Goal: Task Accomplishment & Management: Complete application form

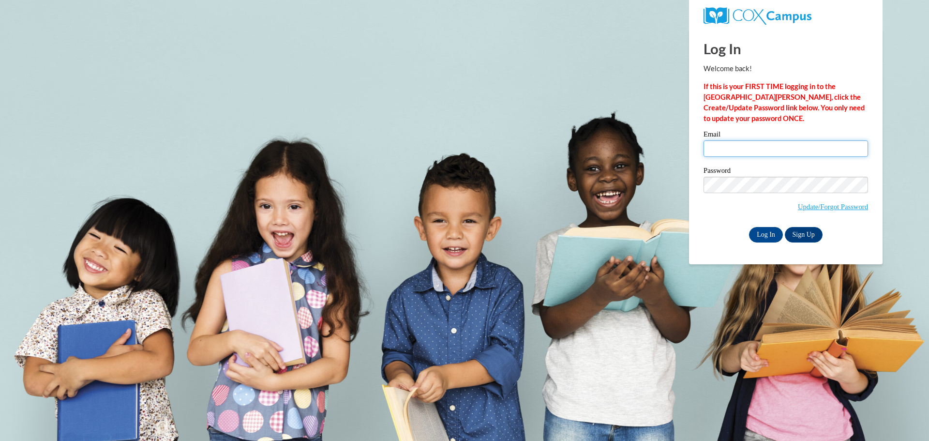
click at [724, 153] on input "Email" at bounding box center [786, 148] width 165 height 16
type input "cmccurty@gmail.com"
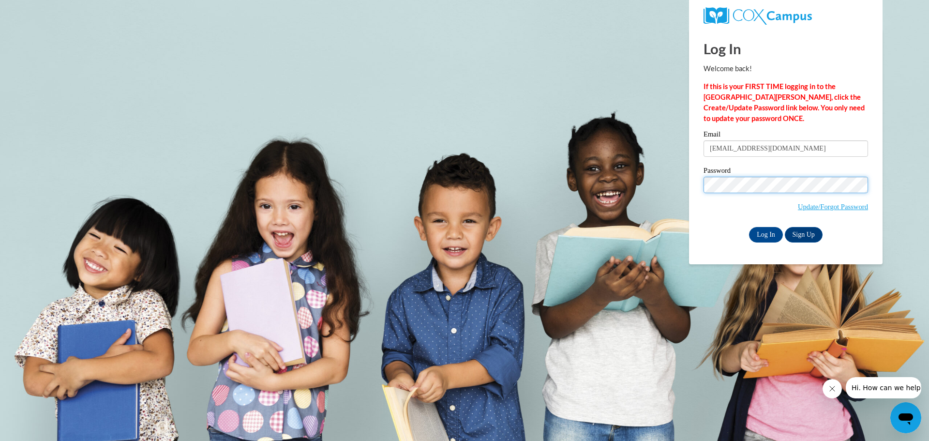
click at [749, 227] on input "Log In" at bounding box center [766, 234] width 34 height 15
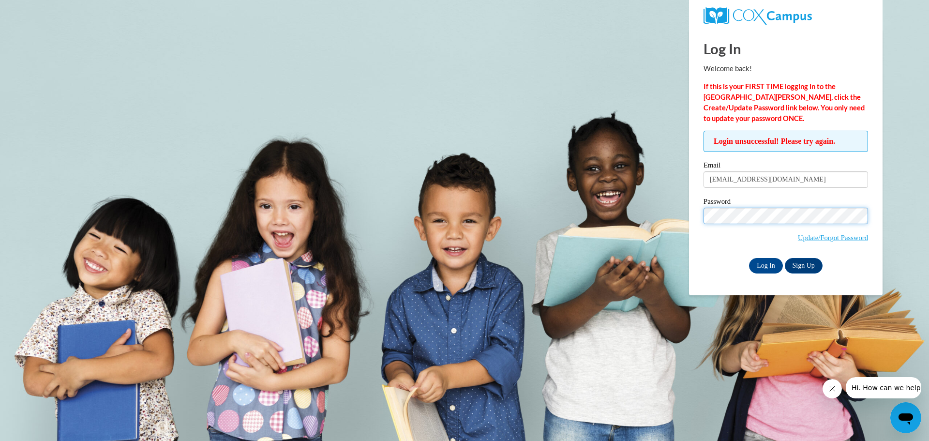
click at [749, 258] on input "Log In" at bounding box center [766, 265] width 34 height 15
click at [767, 264] on input "Log In" at bounding box center [766, 265] width 34 height 15
click at [849, 235] on link "Update/Forgot Password" at bounding box center [833, 238] width 70 height 8
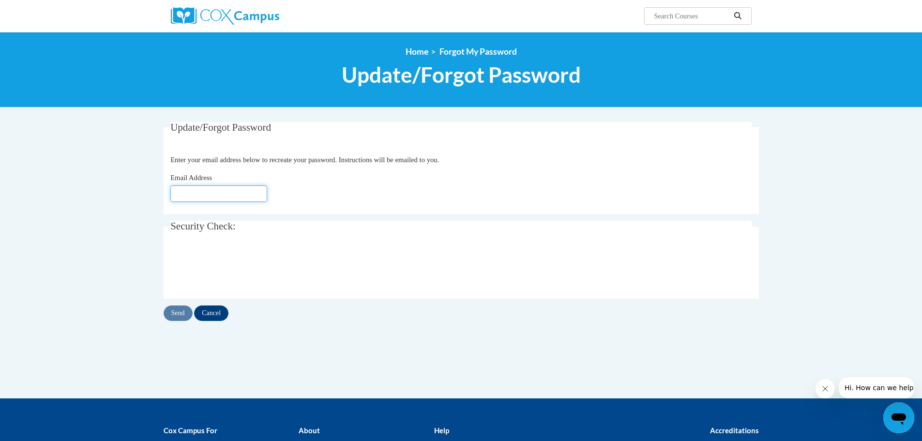
click at [199, 191] on input "Email Address" at bounding box center [218, 193] width 97 height 16
type input "[EMAIL_ADDRESS][DOMAIN_NAME]"
click at [179, 312] on input "Send" at bounding box center [178, 312] width 29 height 15
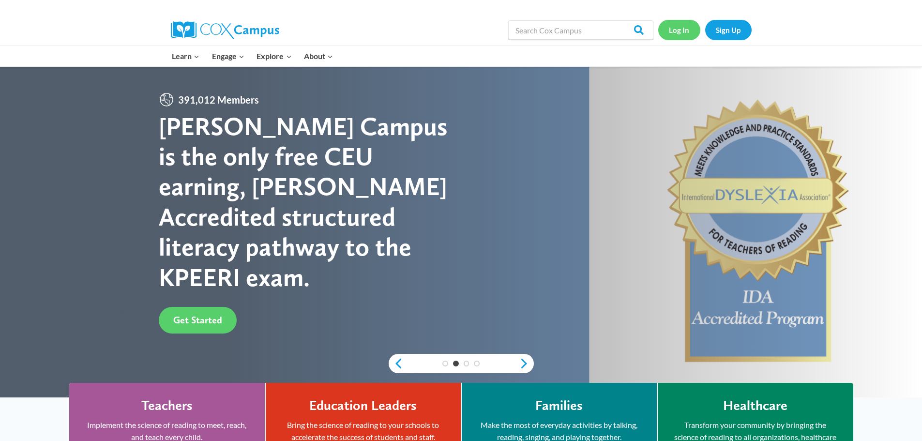
click at [683, 30] on link "Log In" at bounding box center [679, 30] width 42 height 20
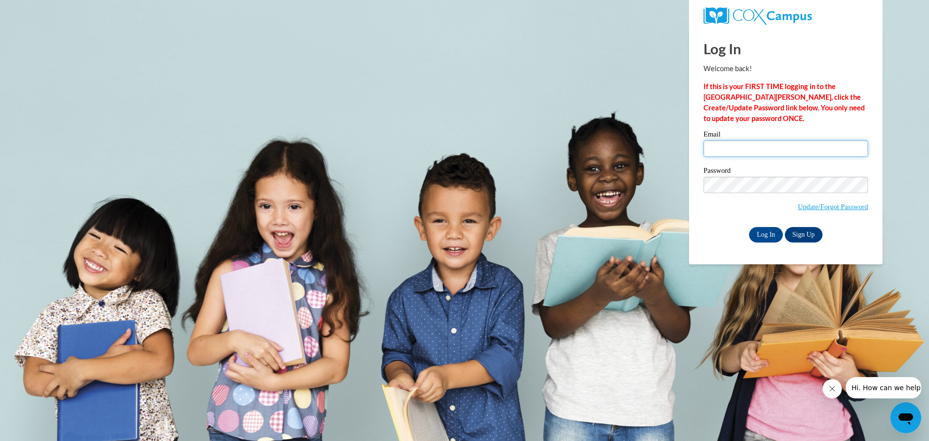
click at [730, 148] on input "Email" at bounding box center [786, 148] width 165 height 16
click at [803, 207] on link "Update/Forgot Password" at bounding box center [833, 207] width 70 height 8
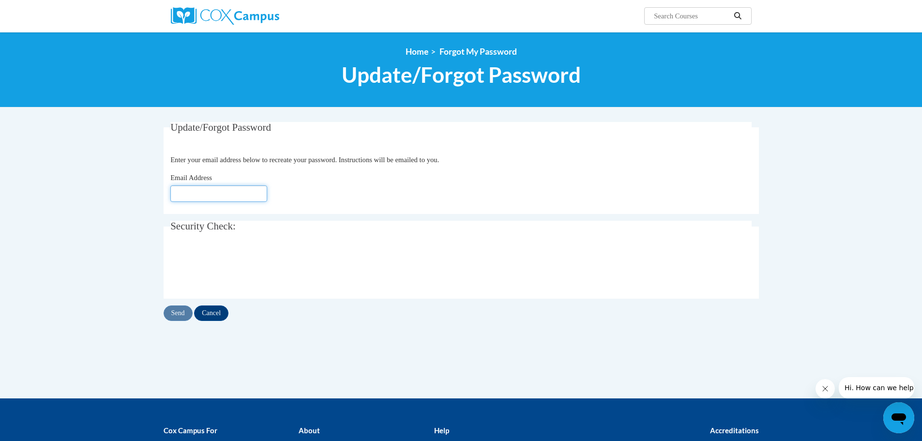
click at [199, 190] on input "Email Address" at bounding box center [218, 193] width 97 height 16
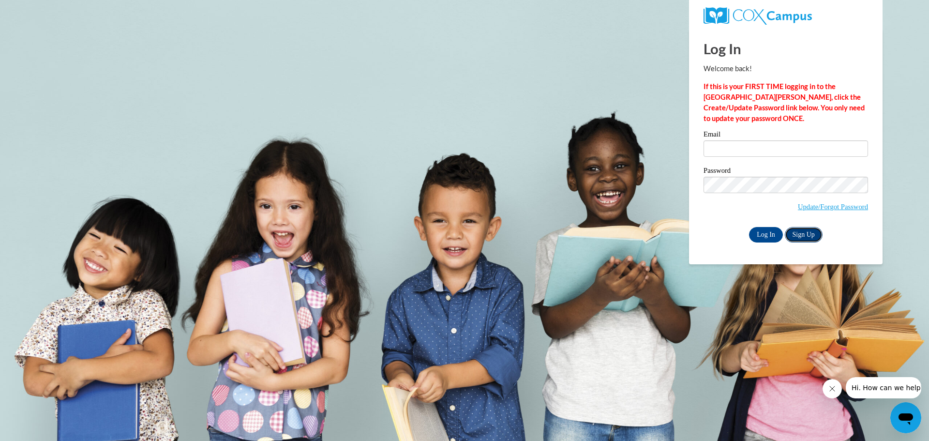
click at [804, 233] on link "Sign Up" at bounding box center [804, 234] width 38 height 15
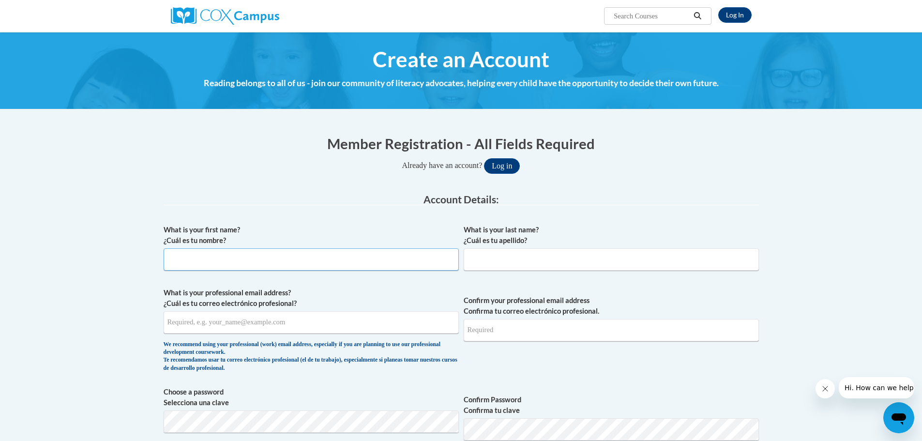
click at [176, 262] on input "What is your first name? ¿Cuál es tu nombre?" at bounding box center [311, 259] width 295 height 22
type input "Cheryl"
type input "Foster"
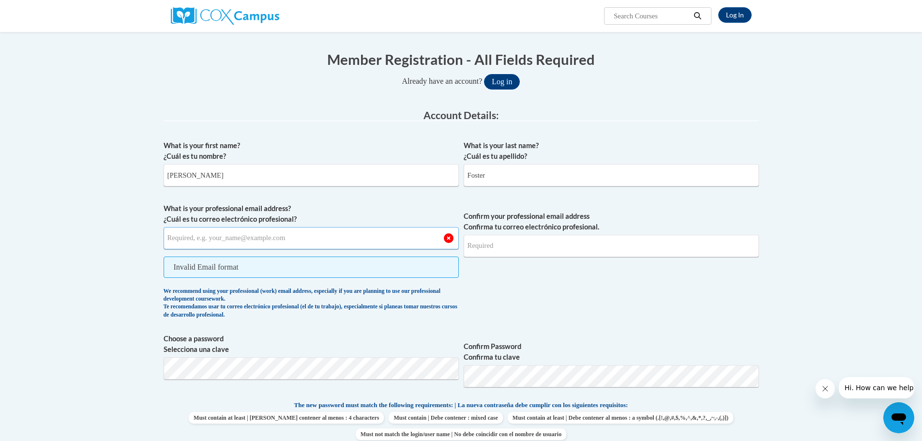
scroll to position [97, 0]
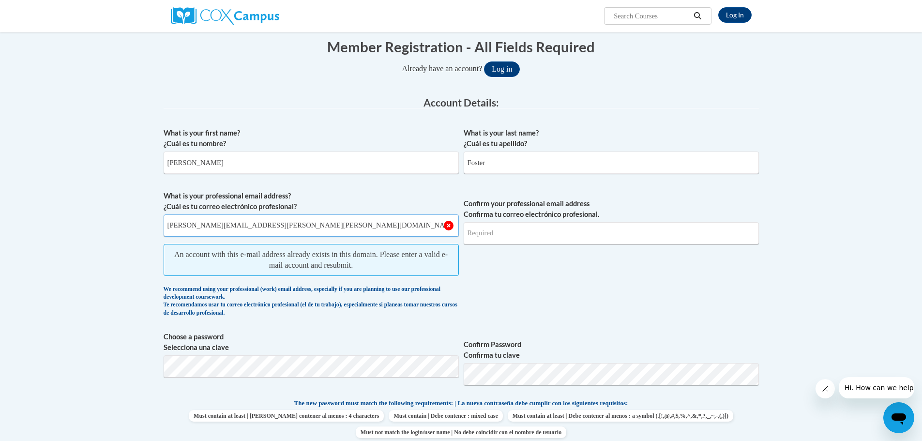
type input "cheryl.foster@clayton.k12.ga.us"
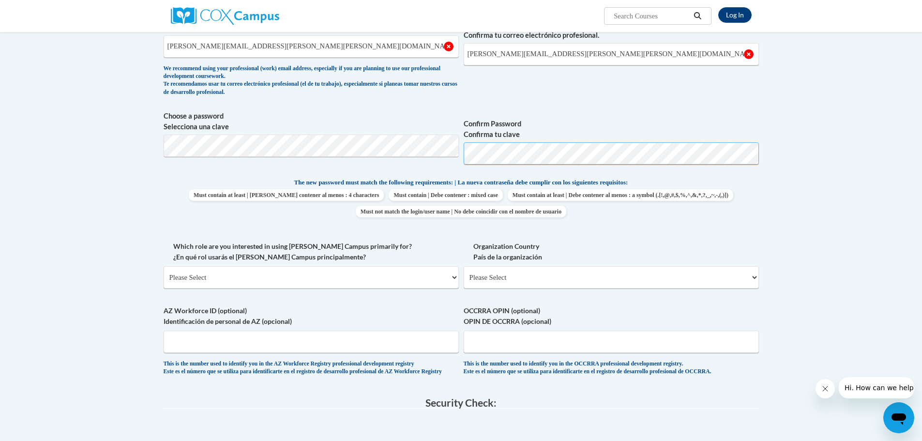
scroll to position [290, 0]
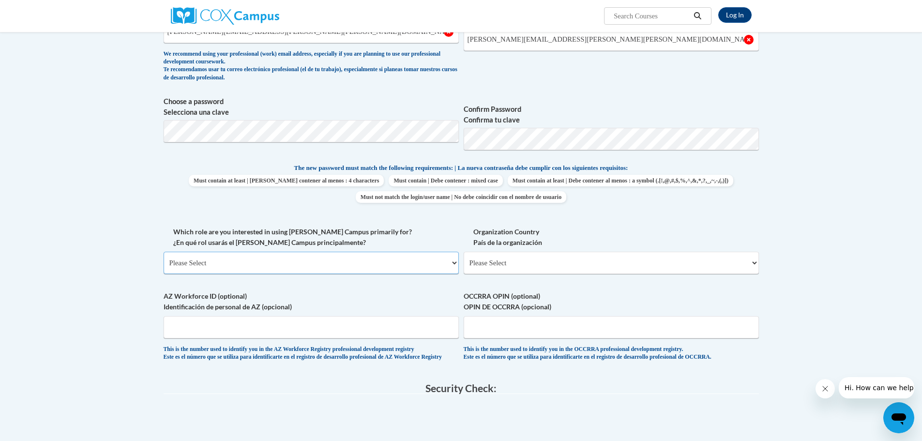
click at [454, 264] on select "Please Select College/University | Colegio/Universidad Community/Nonprofit Part…" at bounding box center [311, 263] width 295 height 22
select select "fbf2d438-af2f-41f8-98f1-81c410e29de3"
click at [164, 252] on select "Please Select College/University | Colegio/Universidad Community/Nonprofit Part…" at bounding box center [311, 263] width 295 height 22
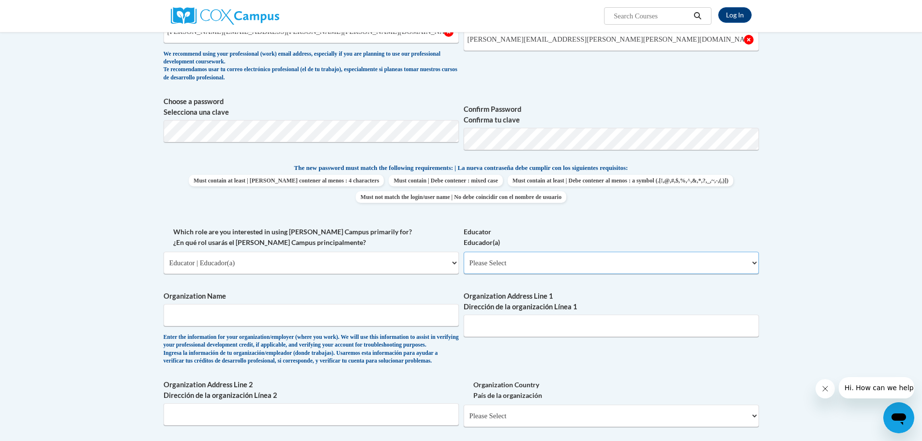
click at [754, 264] on select "Please Select Early Learning/Daycare Teacher/Family Home Care Provider | Maestr…" at bounding box center [611, 263] width 295 height 22
select select "8e40623d-54d0-45cd-9f92-5df65cd3f8cf"
click at [464, 252] on select "Please Select Early Learning/Daycare Teacher/Family Home Care Provider | Maestr…" at bounding box center [611, 263] width 295 height 22
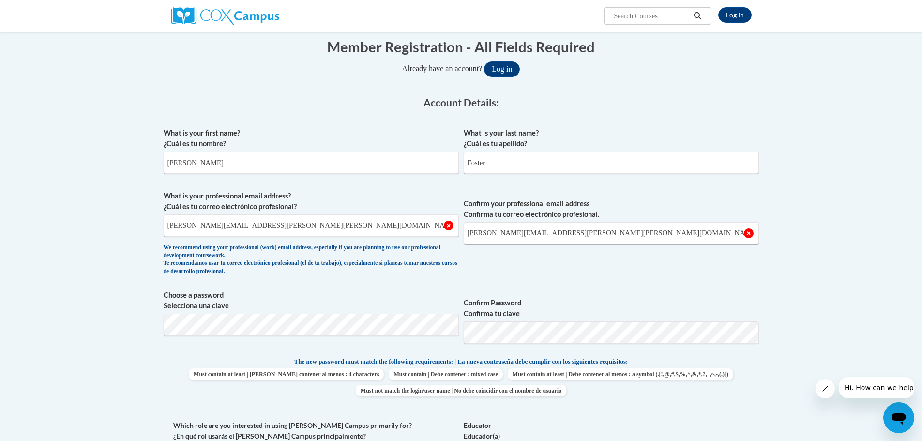
scroll to position [0, 0]
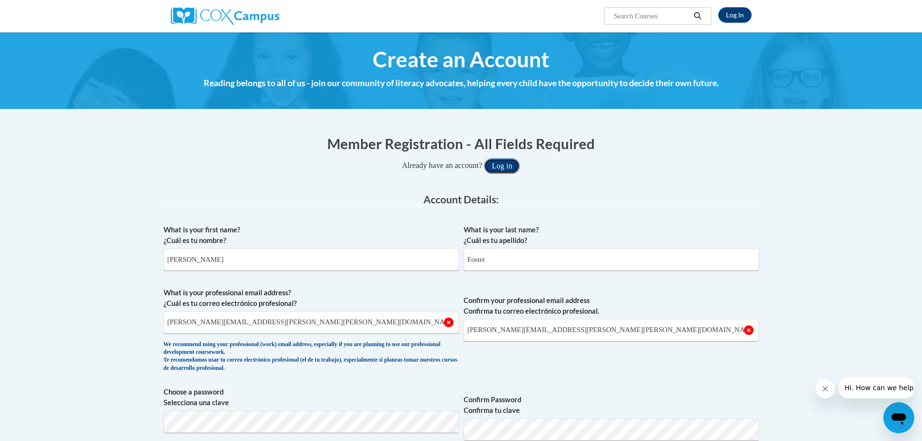
click at [504, 167] on button "Log in" at bounding box center [502, 165] width 36 height 15
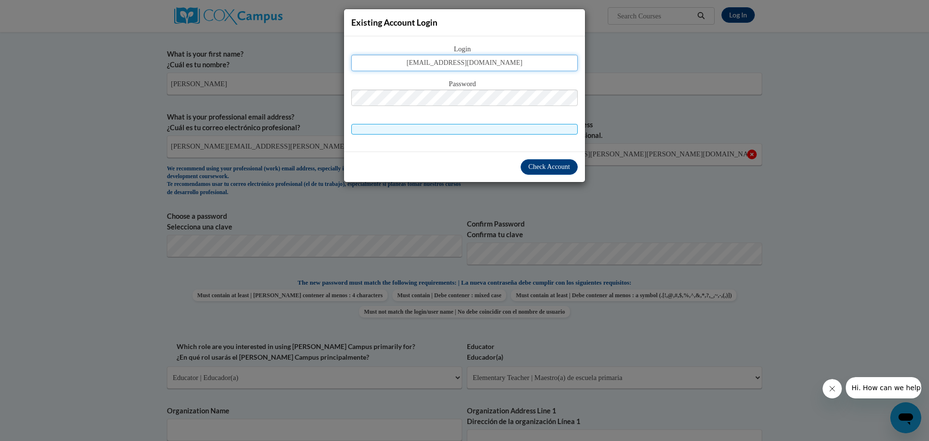
type input "[EMAIL_ADDRESS][DOMAIN_NAME]"
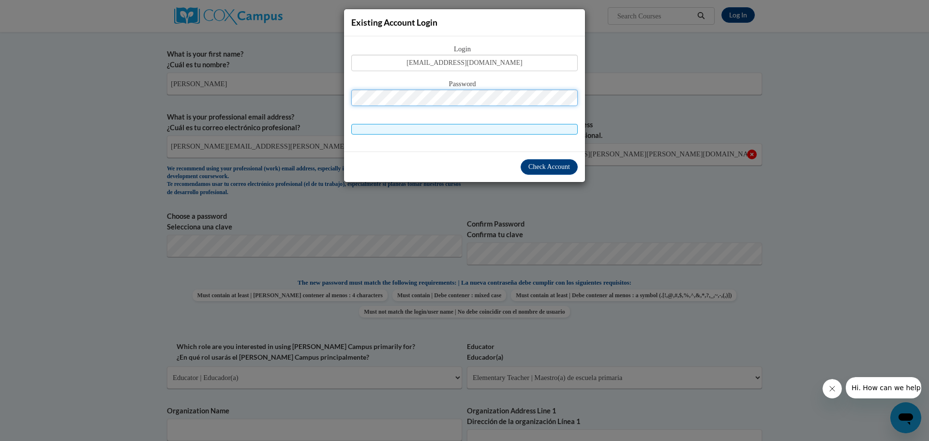
click at [546, 167] on span "Check Account" at bounding box center [550, 166] width 42 height 7
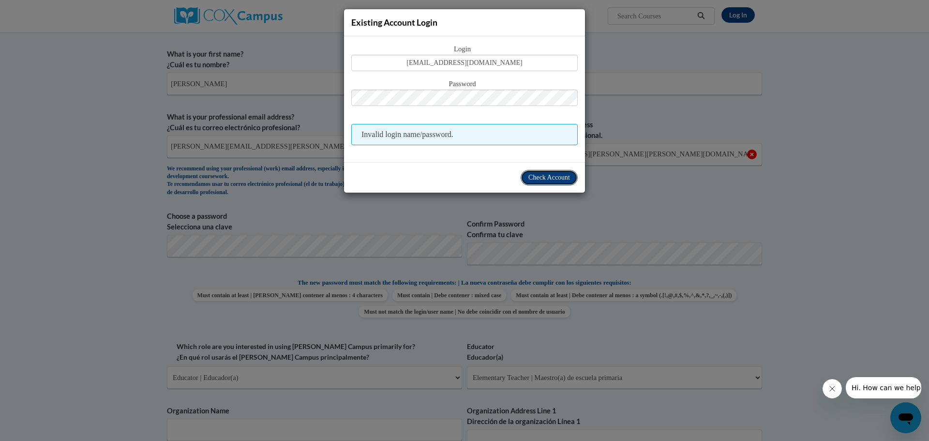
click at [548, 174] on span "Check Account" at bounding box center [550, 177] width 42 height 7
click at [547, 178] on span "Check Account" at bounding box center [550, 177] width 42 height 7
click at [790, 155] on div "Existing Account Login Login cmccurty@gmail.com Password Invalid login name/pas…" at bounding box center [464, 220] width 929 height 441
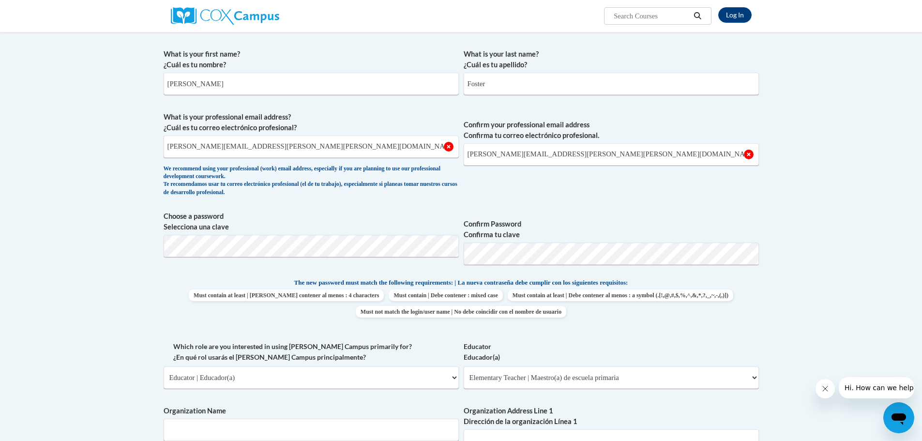
scroll to position [0, 0]
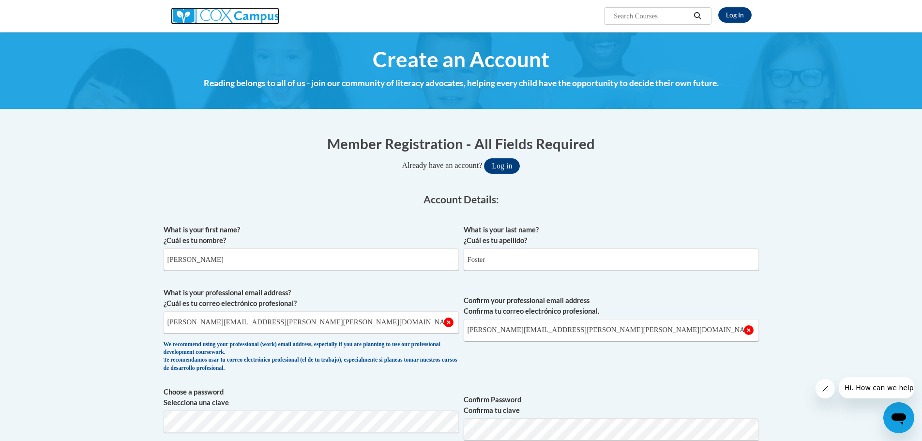
click at [238, 17] on img at bounding box center [225, 15] width 108 height 17
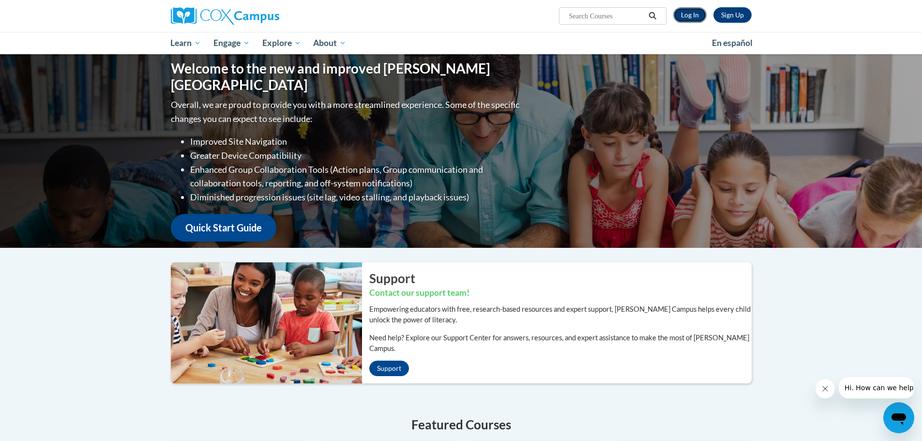
click at [689, 15] on link "Log In" at bounding box center [689, 14] width 33 height 15
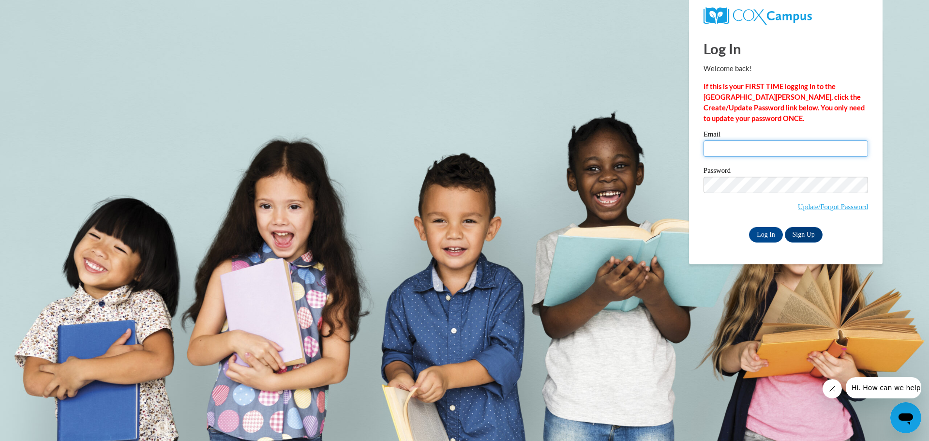
click at [716, 151] on input "Email" at bounding box center [786, 148] width 165 height 16
type input "[EMAIL_ADDRESS][DOMAIN_NAME]"
click at [758, 231] on input "Log In" at bounding box center [766, 234] width 34 height 15
